Goal: Go to known website: Go to known website

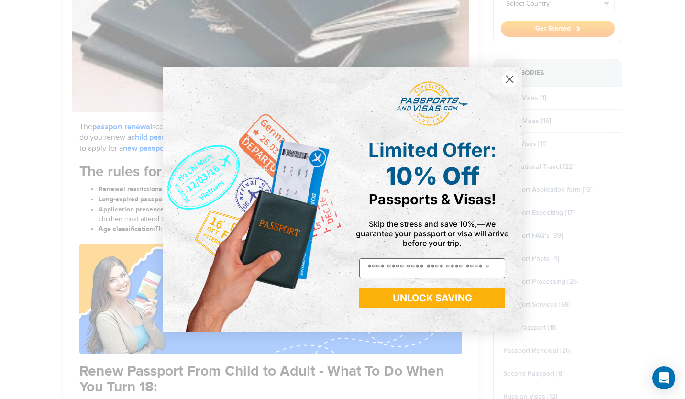
click at [509, 79] on icon "Close dialog" at bounding box center [510, 79] width 7 height 7
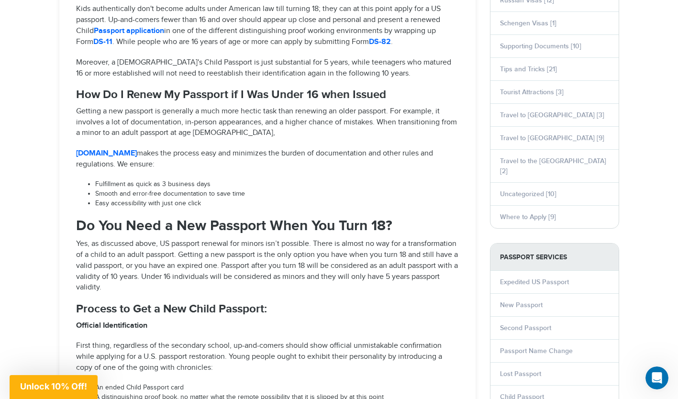
scroll to position [683, 0]
click at [133, 154] on link "[DOMAIN_NAME]" at bounding box center [106, 153] width 61 height 9
